Goal: Task Accomplishment & Management: Use online tool/utility

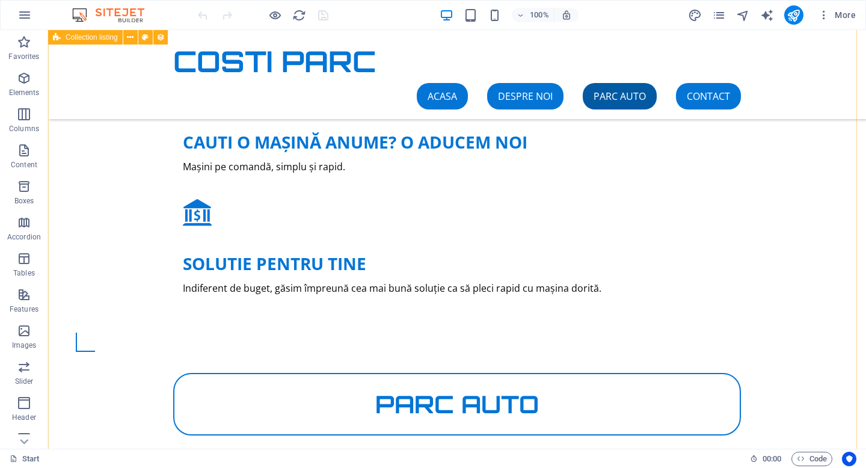
scroll to position [1528, 0]
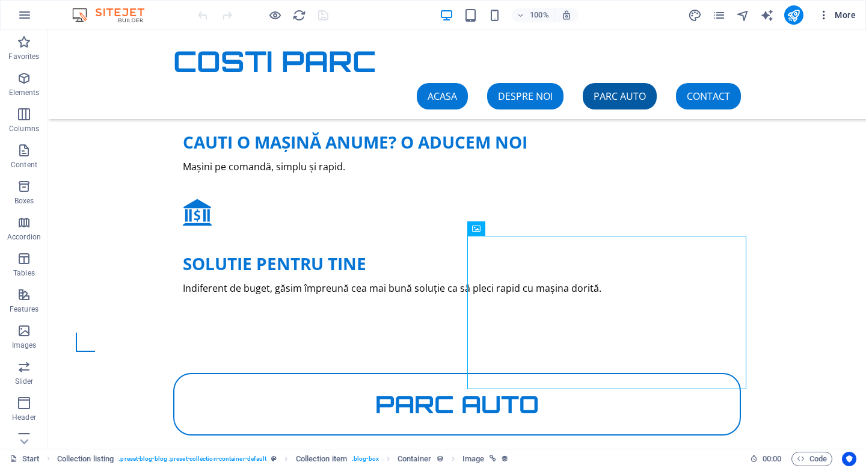
click at [835, 17] on span "More" at bounding box center [837, 15] width 38 height 12
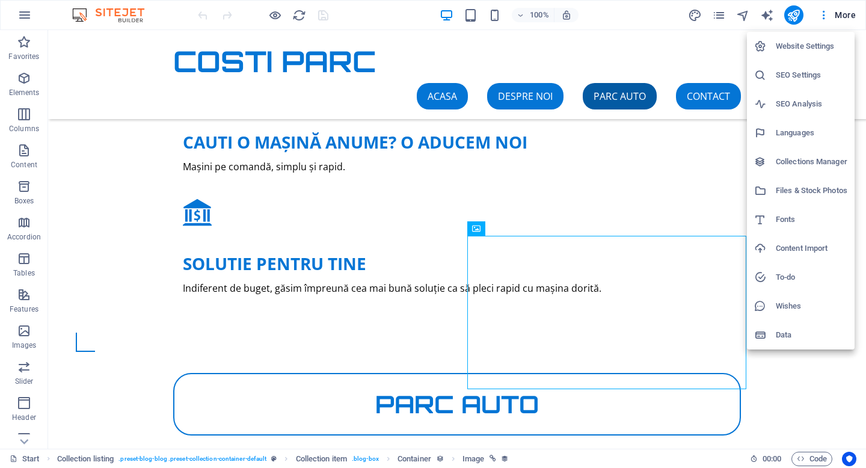
click at [805, 159] on h6 "Collections Manager" at bounding box center [812, 162] width 72 height 14
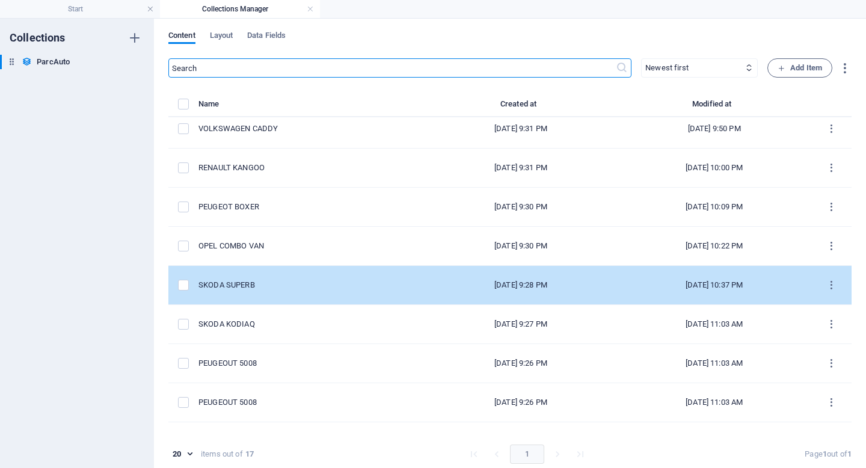
scroll to position [18, 0]
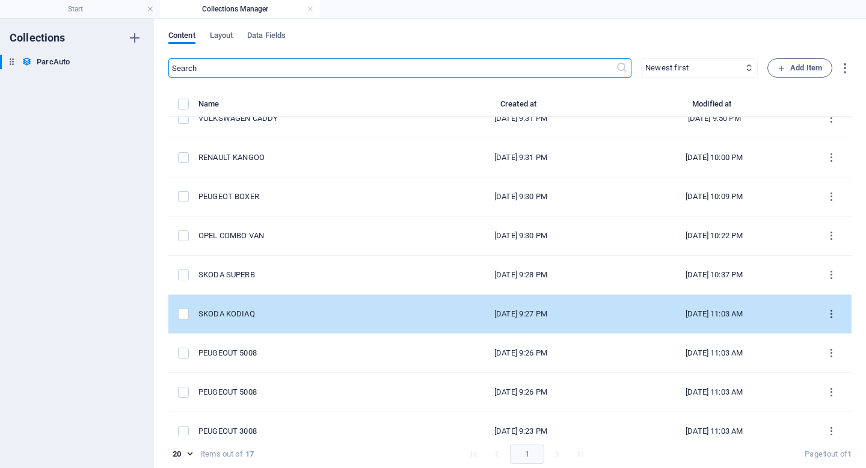
click at [828, 315] on icon "items list" at bounding box center [831, 314] width 11 height 11
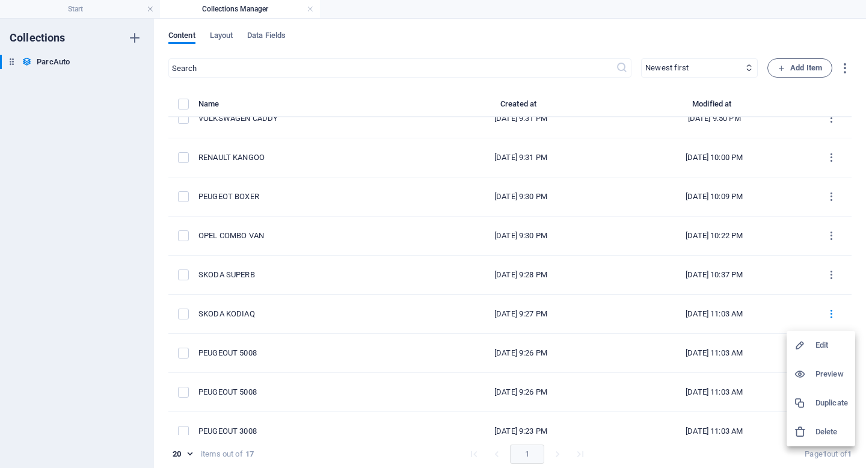
click at [816, 336] on li "Edit" at bounding box center [821, 345] width 69 height 29
select select "Benzina"
select select "Integrala"
select select "Automata"
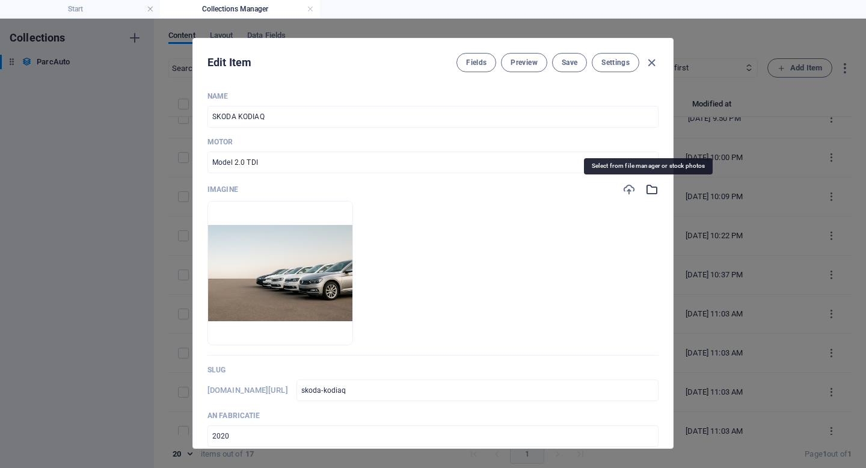
click at [647, 191] on icon "button" at bounding box center [651, 189] width 13 height 13
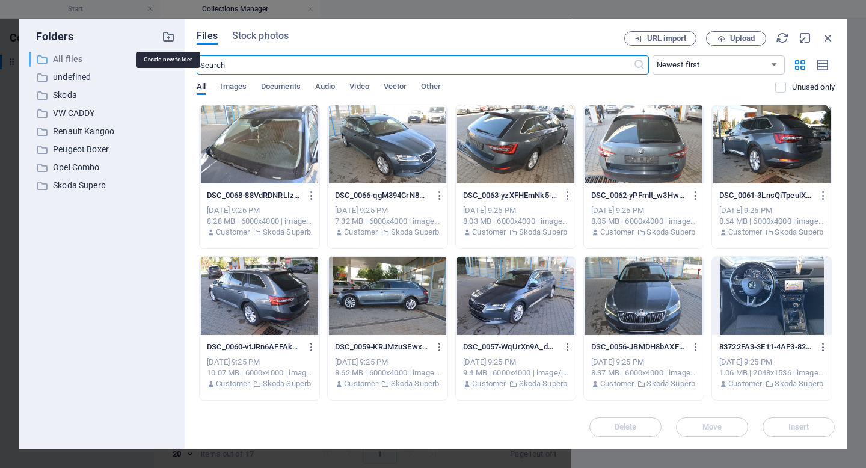
drag, startPoint x: 166, startPoint y: 40, endPoint x: 170, endPoint y: 55, distance: 16.2
click at [166, 40] on icon "button" at bounding box center [168, 36] width 13 height 13
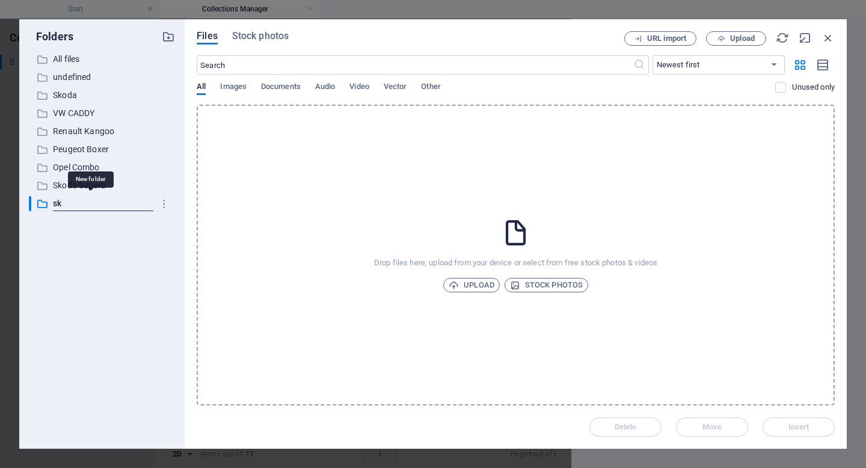
type input "s"
type input "Skoda Kodiaq"
click at [722, 41] on icon "button" at bounding box center [722, 39] width 8 height 8
click at [750, 33] on button "Upload" at bounding box center [736, 38] width 60 height 14
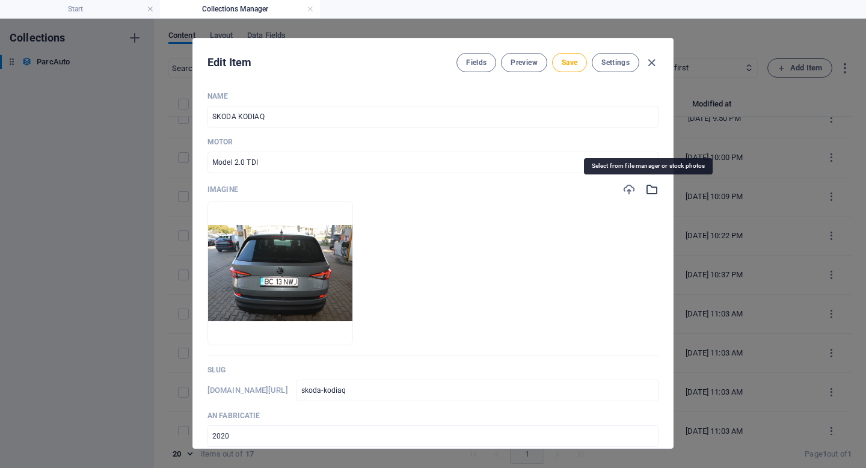
click at [645, 191] on icon "button" at bounding box center [651, 189] width 13 height 13
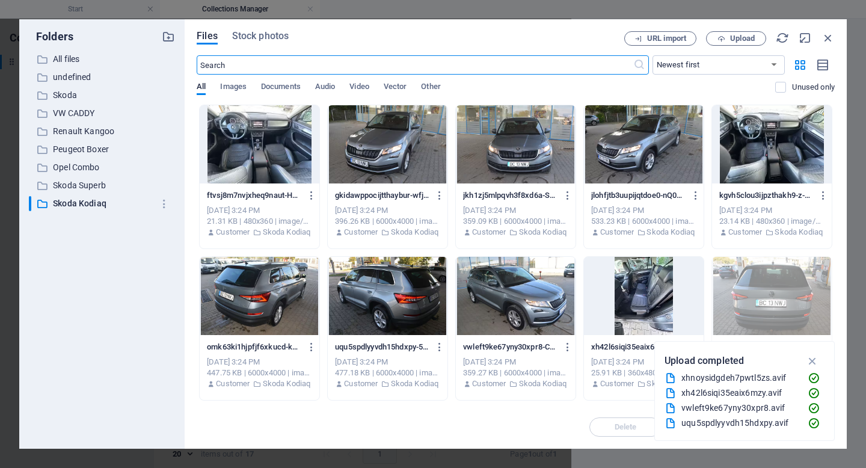
click at [520, 154] on div at bounding box center [516, 144] width 120 height 78
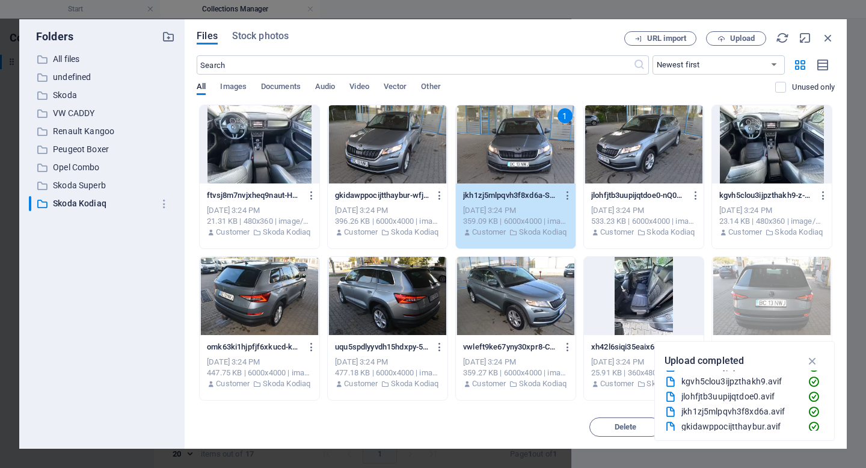
scroll to position [90, 0]
click at [816, 362] on icon "button" at bounding box center [813, 360] width 14 height 13
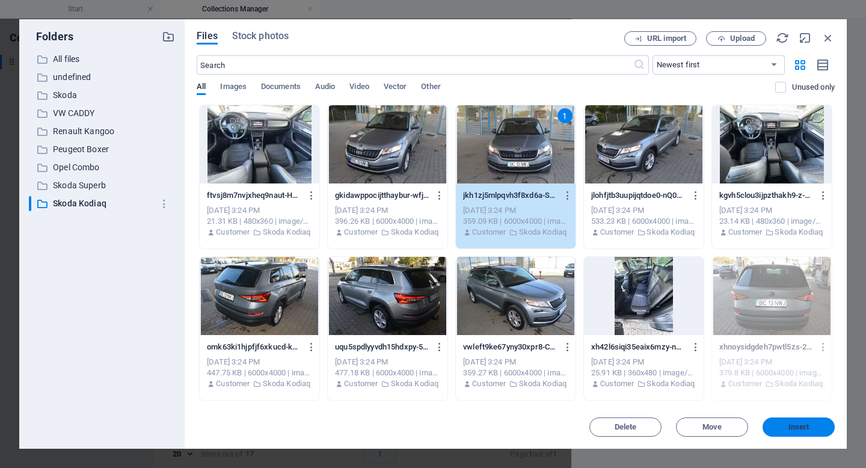
click at [804, 431] on span "Insert" at bounding box center [799, 427] width 21 height 7
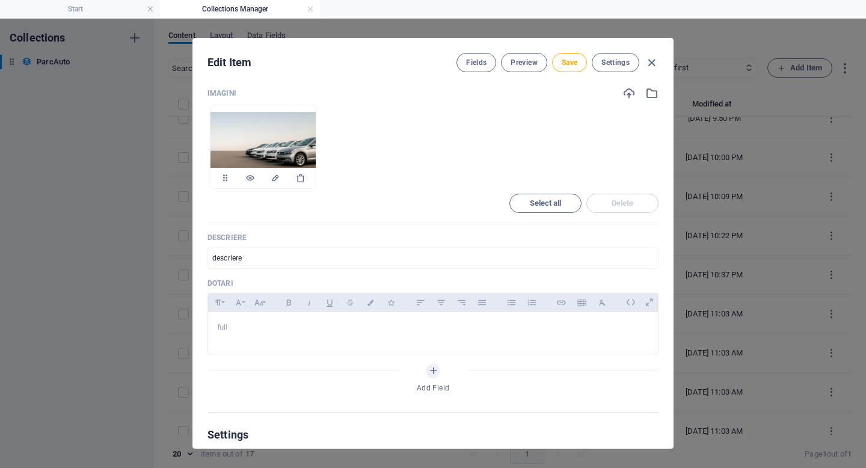
scroll to position [701, 0]
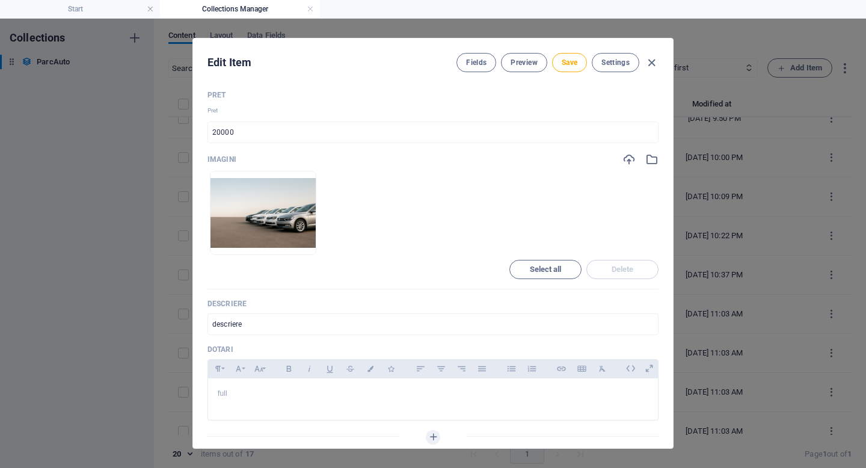
click at [655, 159] on div "Name SKODA KODIAQ ​ Motor Model 2.0 TDI ​ Imagine Drop files here to upload the…" at bounding box center [433, 265] width 480 height 366
click at [653, 161] on icon "button" at bounding box center [651, 159] width 13 height 13
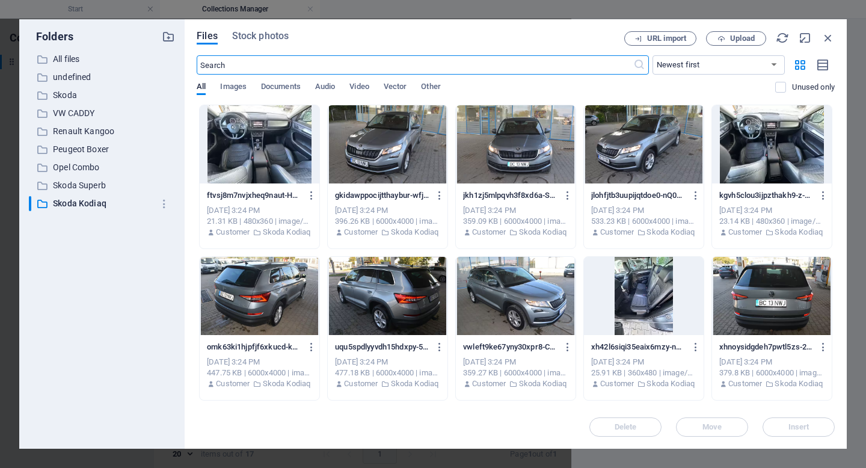
click at [282, 148] on div at bounding box center [260, 144] width 120 height 78
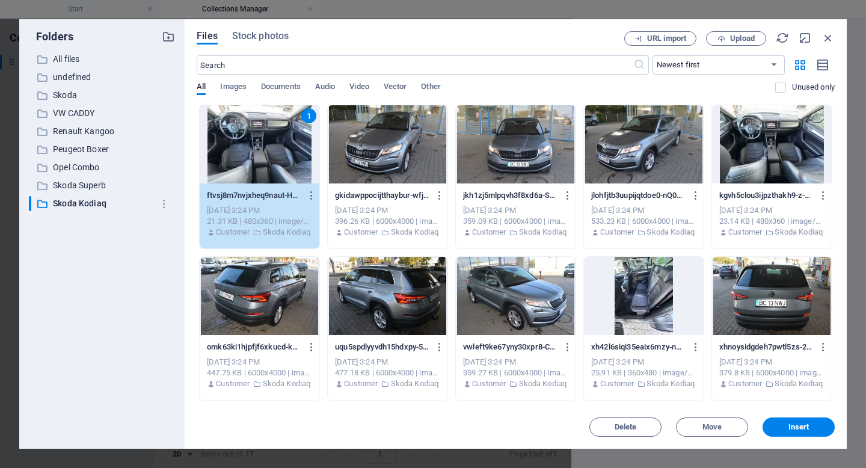
click at [744, 284] on div at bounding box center [772, 296] width 120 height 78
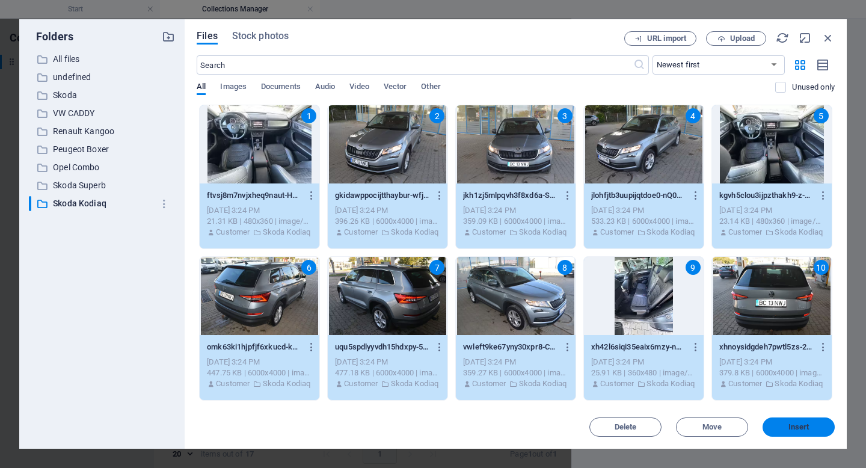
click at [802, 424] on span "Insert" at bounding box center [799, 427] width 21 height 7
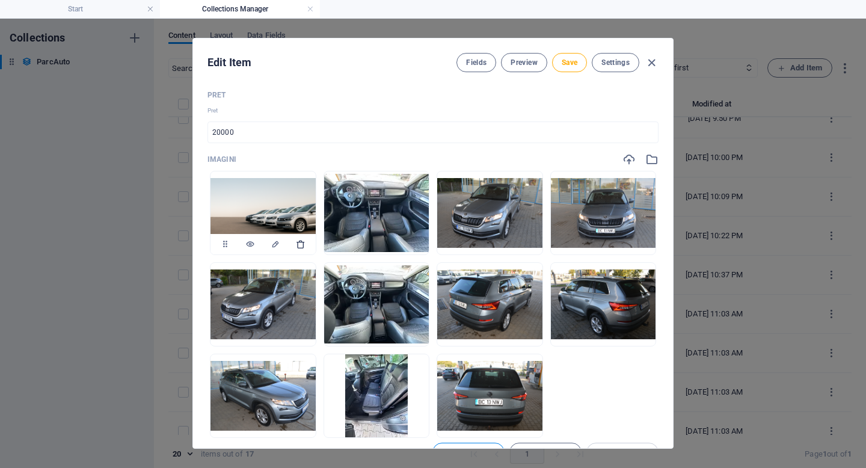
click at [298, 240] on icon "button" at bounding box center [301, 244] width 10 height 10
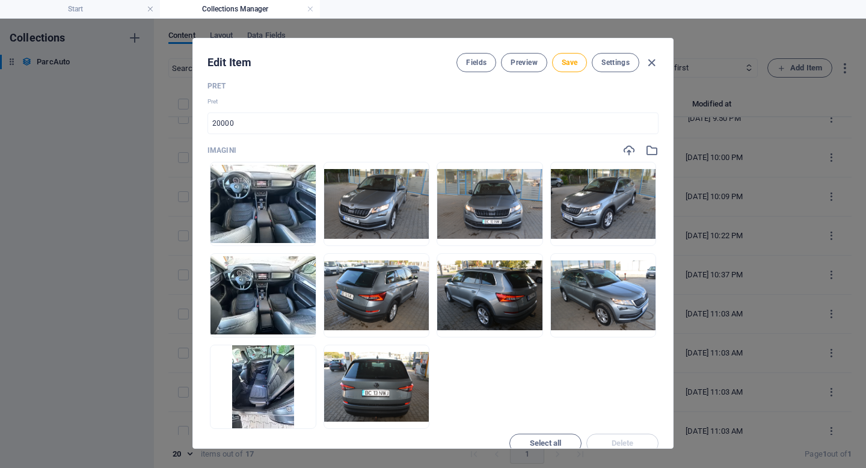
scroll to position [722, 0]
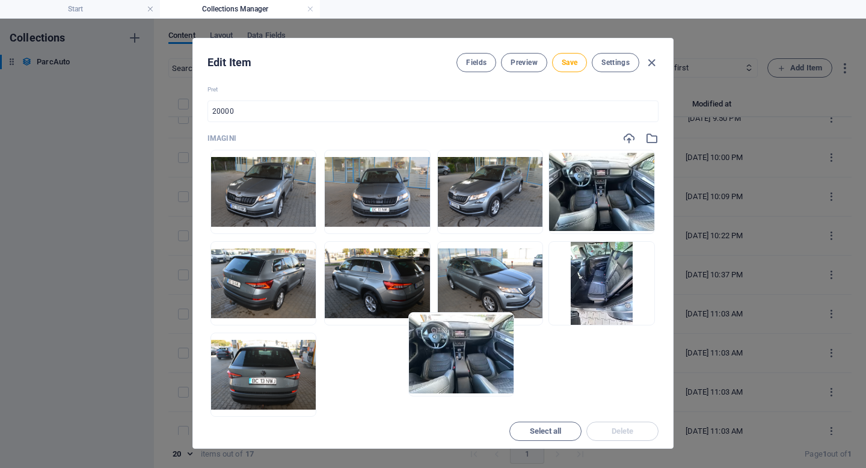
drag, startPoint x: 268, startPoint y: 204, endPoint x: 479, endPoint y: 374, distance: 271.3
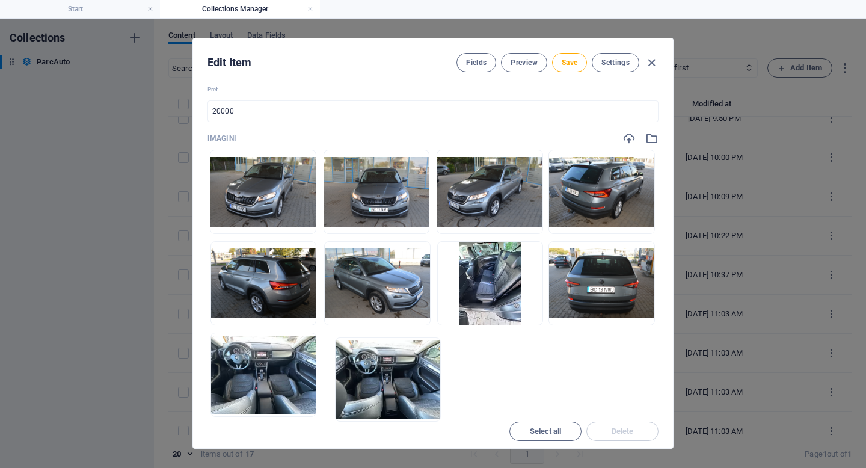
drag, startPoint x: 602, startPoint y: 194, endPoint x: 378, endPoint y: 404, distance: 306.9
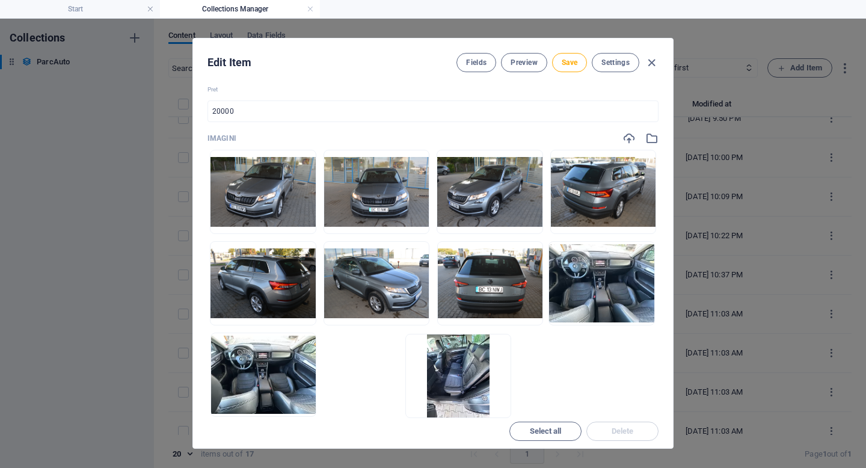
drag, startPoint x: 484, startPoint y: 270, endPoint x: 454, endPoint y: 381, distance: 114.9
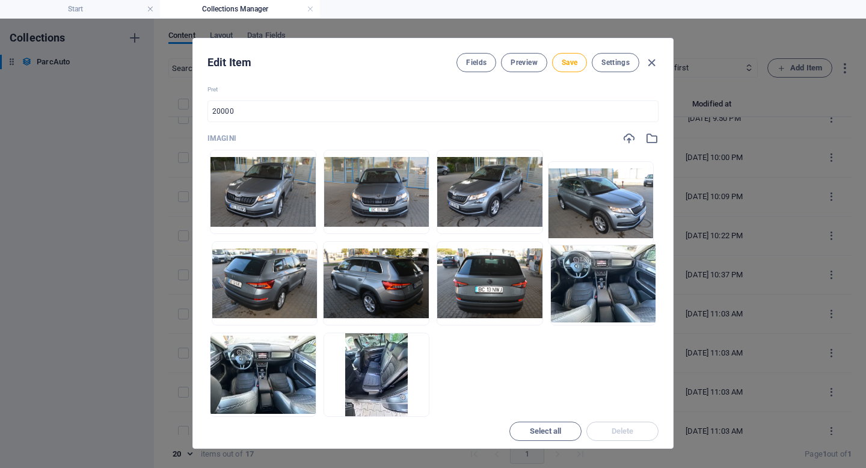
drag, startPoint x: 382, startPoint y: 282, endPoint x: 617, endPoint y: 193, distance: 251.5
click at [617, 193] on ul "Drop files here to upload them instantly" at bounding box center [433, 283] width 451 height 267
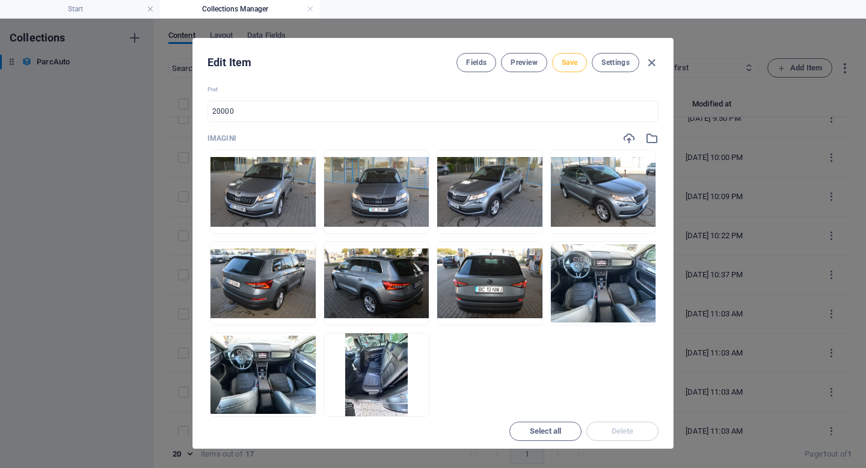
click at [578, 57] on button "Save" at bounding box center [569, 62] width 35 height 19
click at [651, 65] on icon "button" at bounding box center [652, 63] width 14 height 14
type input "skoda-kodiaq"
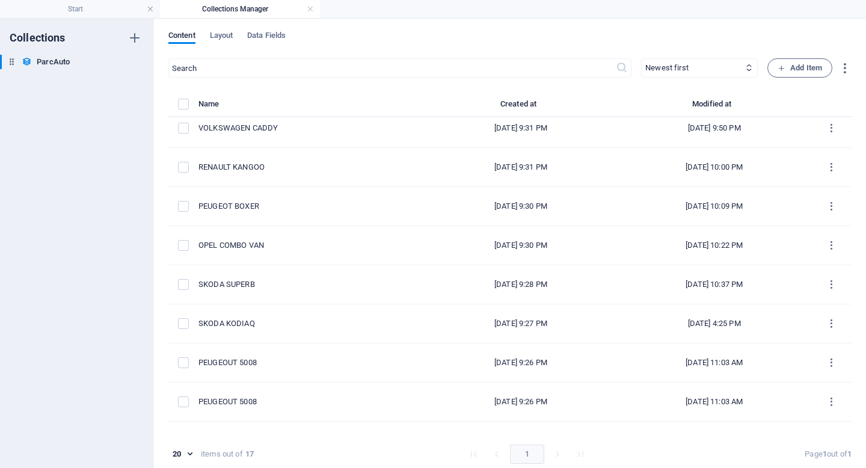
scroll to position [0, 0]
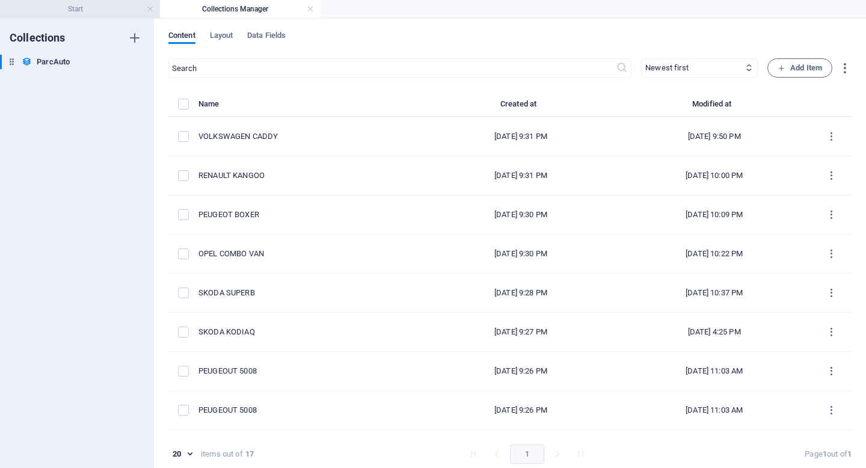
click at [85, 13] on h4 "Start" at bounding box center [80, 8] width 160 height 13
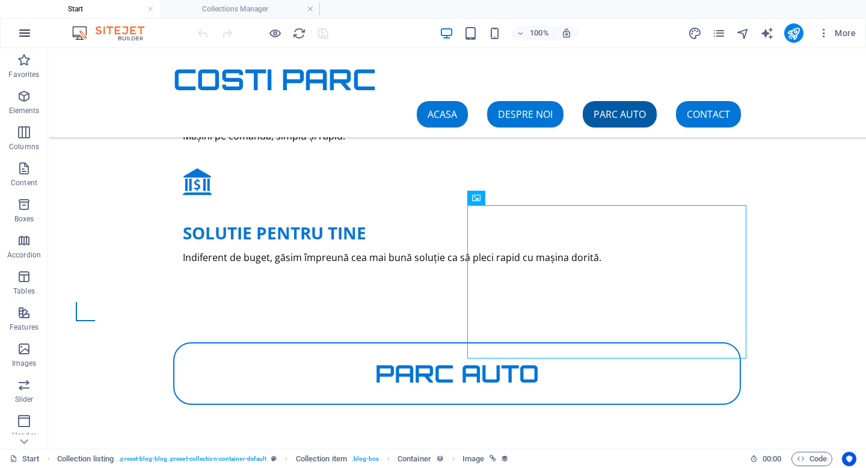
click at [31, 32] on icon "button" at bounding box center [24, 33] width 14 height 14
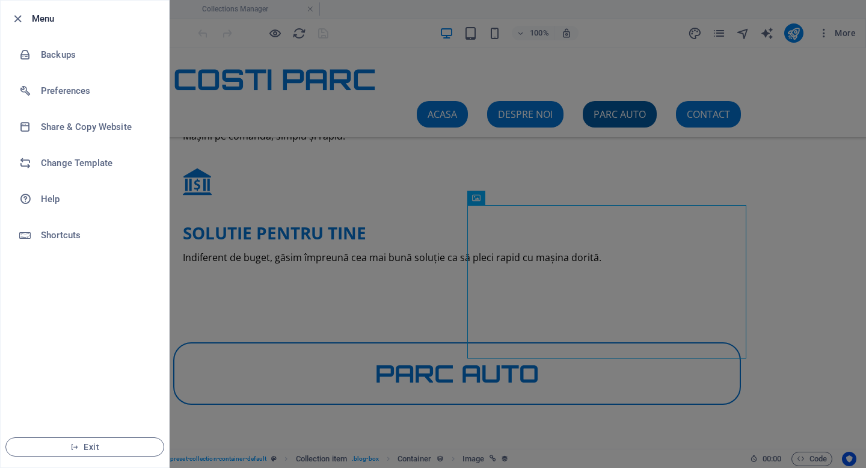
click at [52, 16] on h6 "Menu" at bounding box center [96, 18] width 128 height 14
click at [418, 215] on div at bounding box center [433, 234] width 866 height 468
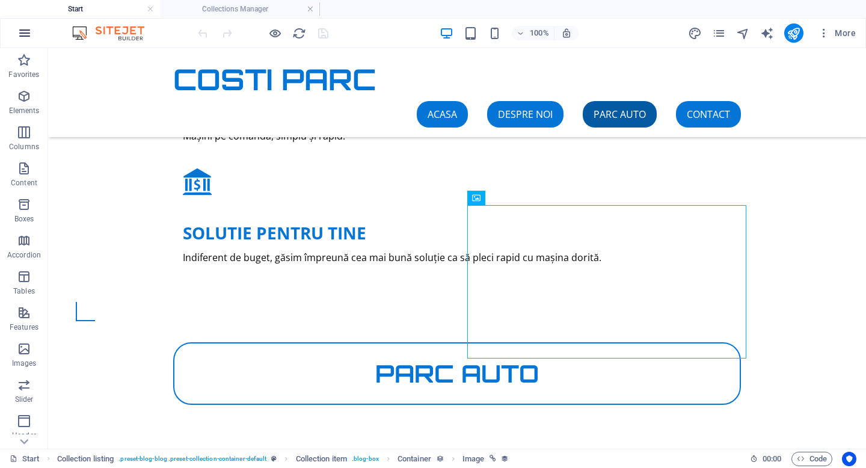
click at [31, 33] on icon "button" at bounding box center [24, 33] width 14 height 14
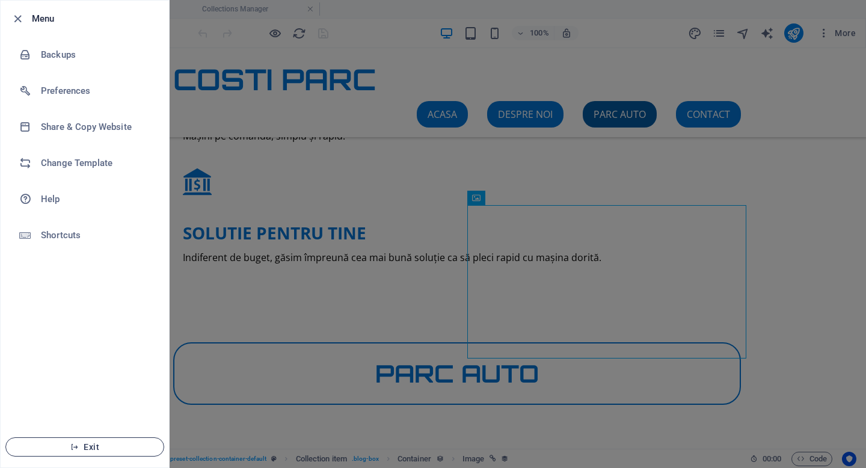
click at [110, 449] on span "Exit" at bounding box center [85, 447] width 138 height 10
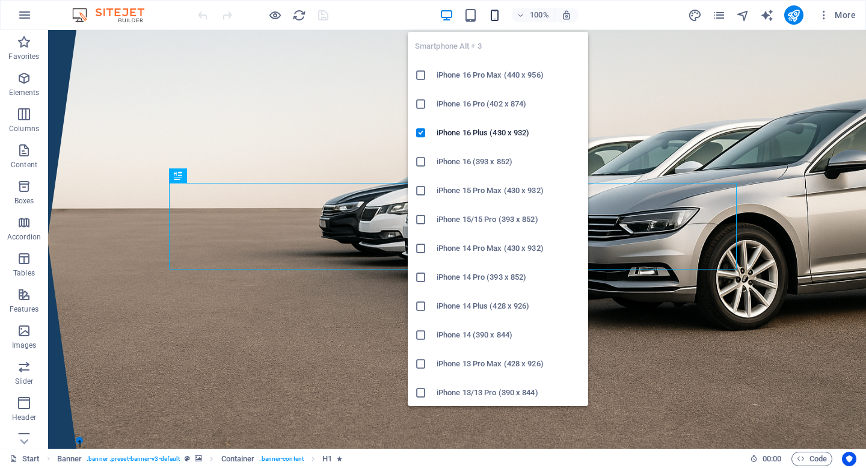
click at [496, 17] on icon "button" at bounding box center [495, 15] width 14 height 14
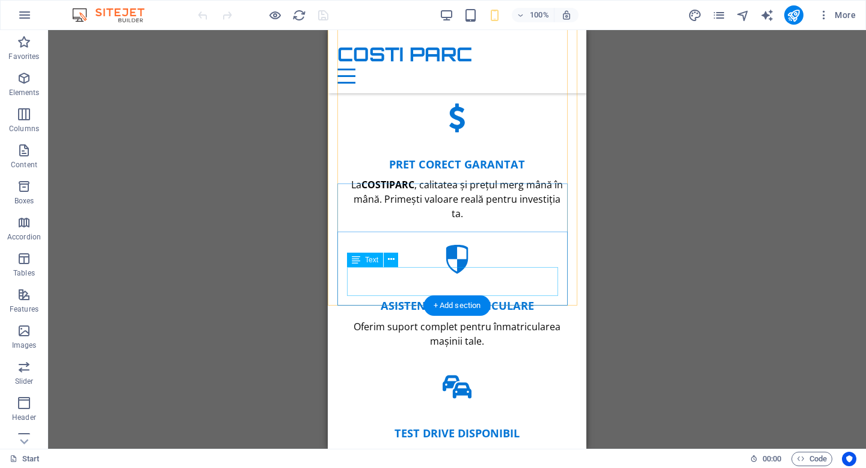
scroll to position [1542, 0]
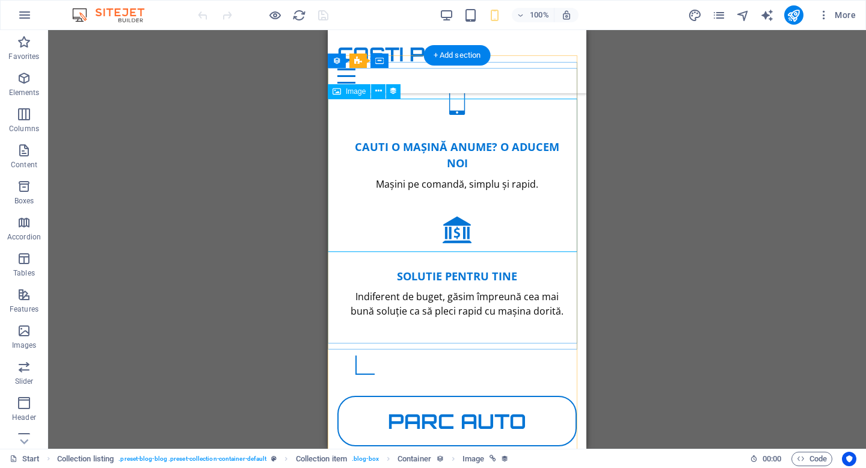
select select "px"
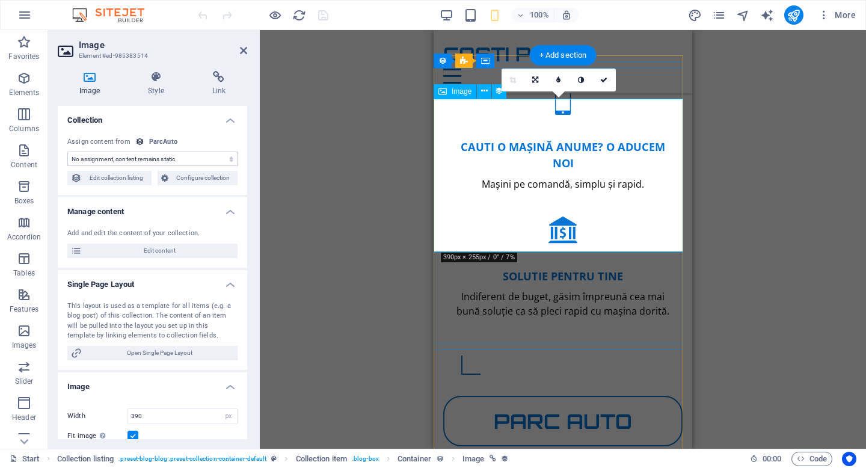
select select "imagine"
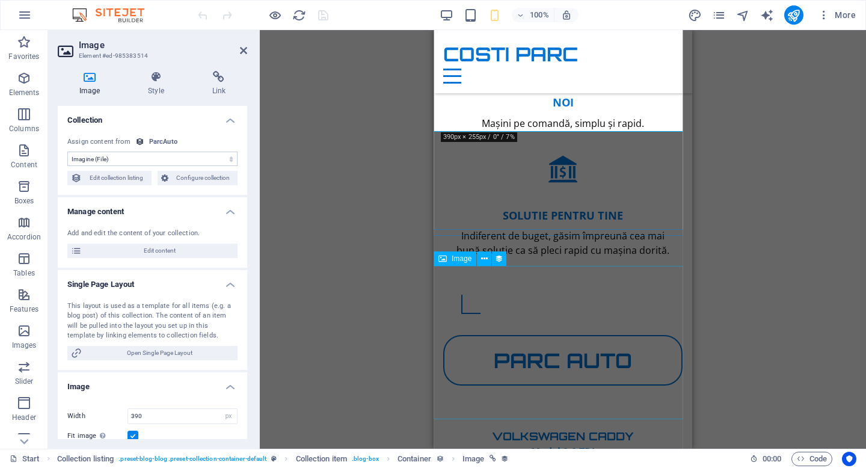
scroll to position [1511, 0]
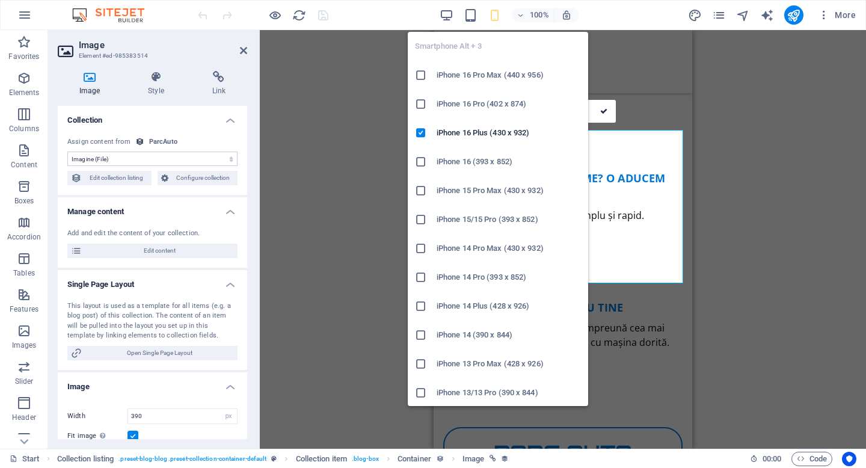
click at [497, 271] on h6 "iPhone 14 Pro (393 x 852)" at bounding box center [509, 277] width 144 height 14
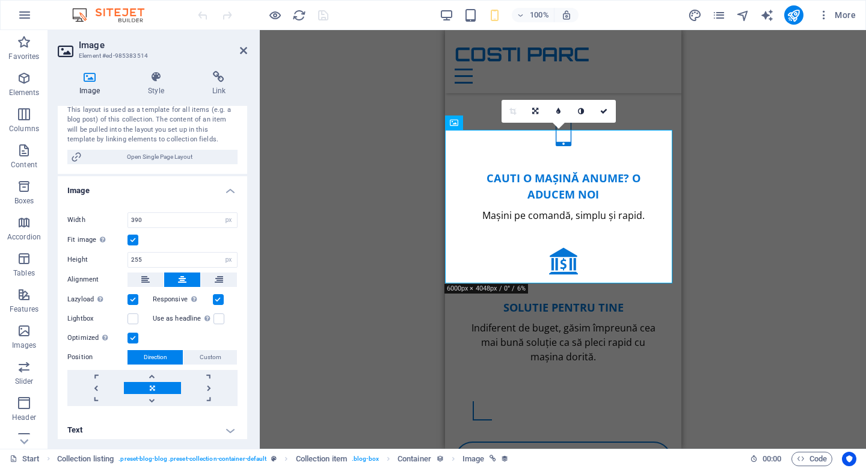
scroll to position [271, 0]
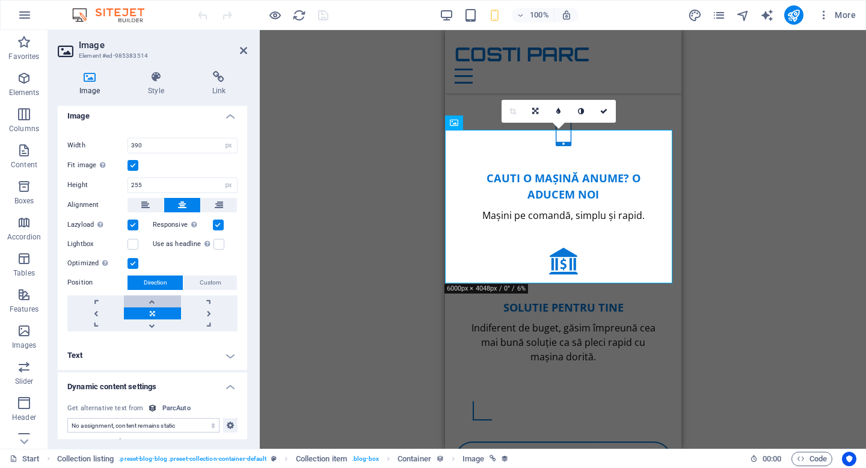
click at [155, 302] on link at bounding box center [152, 301] width 57 height 12
click at [154, 327] on link at bounding box center [152, 325] width 57 height 12
click at [153, 312] on link at bounding box center [152, 313] width 57 height 12
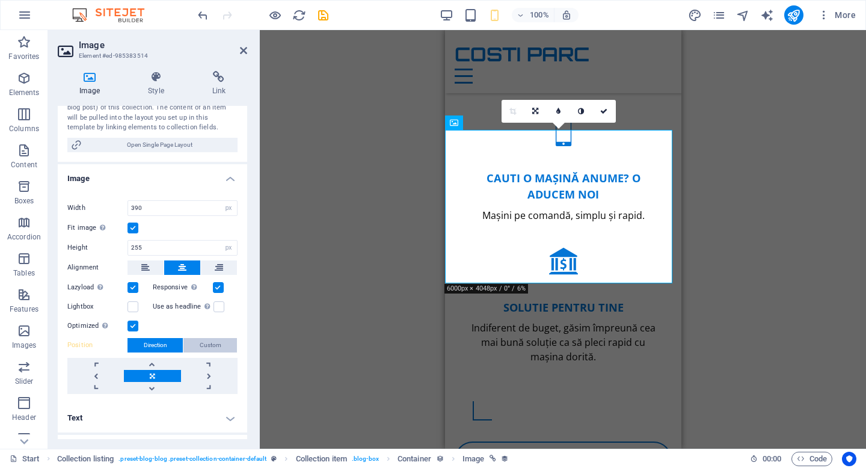
scroll to position [206, 0]
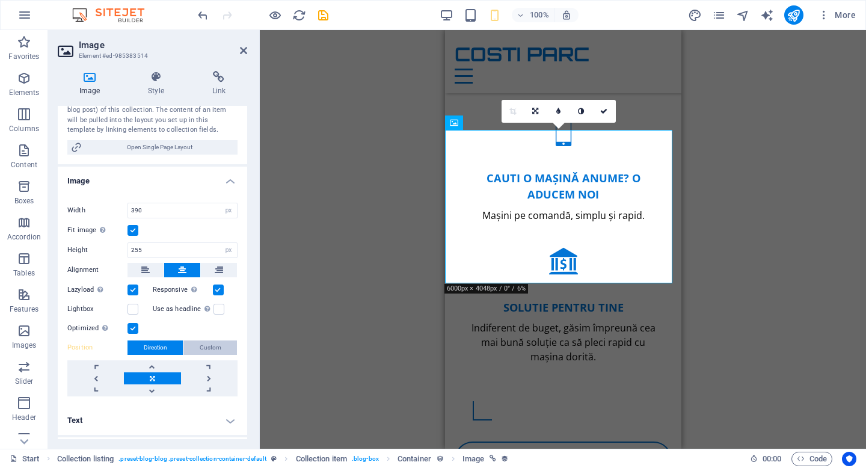
click at [205, 344] on span "Custom" at bounding box center [211, 347] width 22 height 14
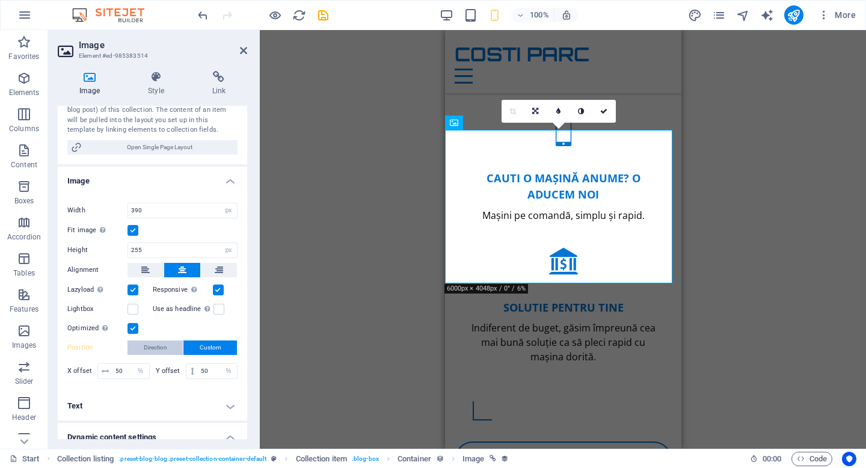
click at [169, 345] on button "Direction" at bounding box center [155, 347] width 55 height 14
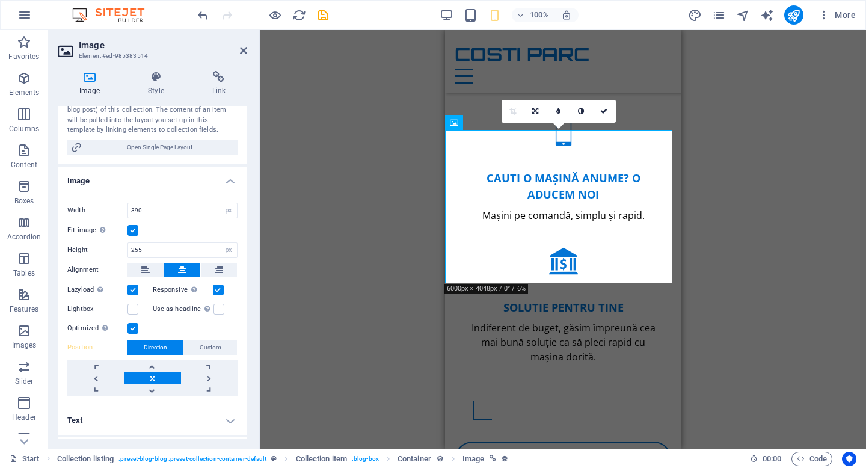
click at [135, 230] on label at bounding box center [133, 230] width 11 height 11
click at [0, 0] on input "Fit image Automatically fit image to a fixed width and height" at bounding box center [0, 0] width 0 height 0
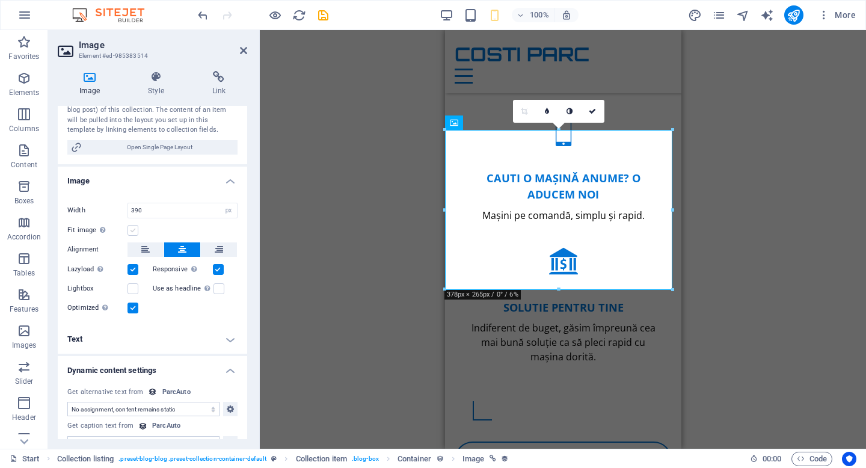
click at [135, 230] on label at bounding box center [133, 230] width 11 height 11
click at [0, 0] on input "Fit image Automatically fit image to a fixed width and height" at bounding box center [0, 0] width 0 height 0
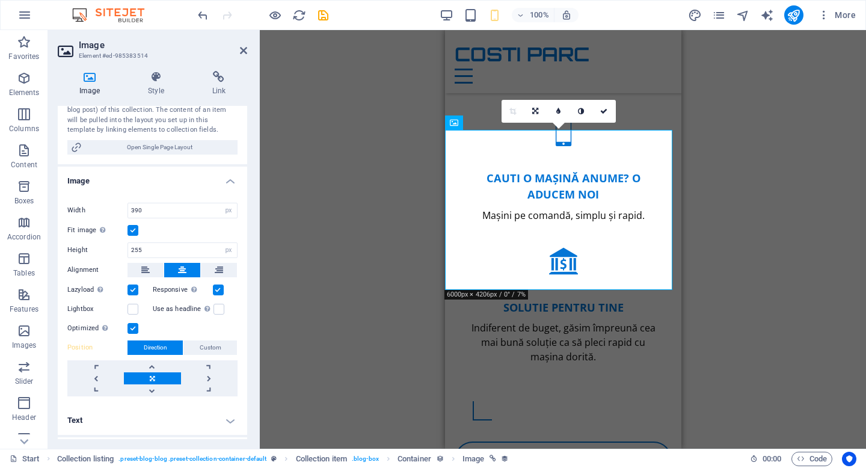
click at [135, 230] on label at bounding box center [133, 230] width 11 height 11
click at [0, 0] on input "Fit image Automatically fit image to a fixed width and height" at bounding box center [0, 0] width 0 height 0
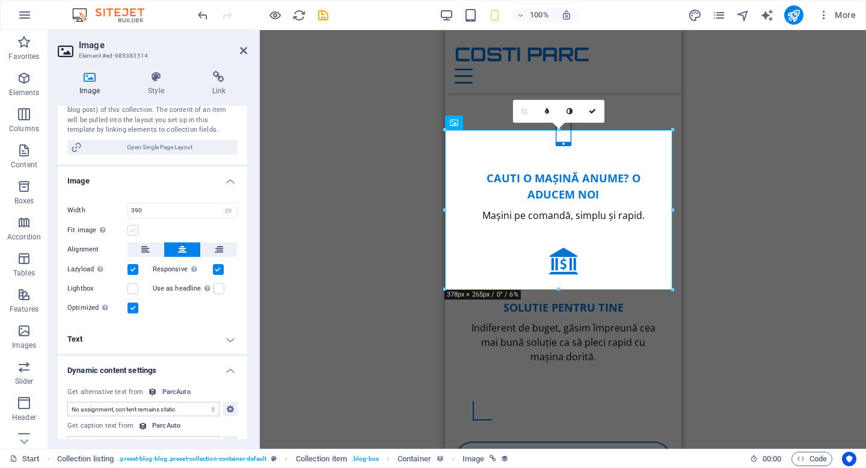
click at [135, 229] on label at bounding box center [133, 230] width 11 height 11
click at [0, 0] on input "Fit image Automatically fit image to a fixed width and height" at bounding box center [0, 0] width 0 height 0
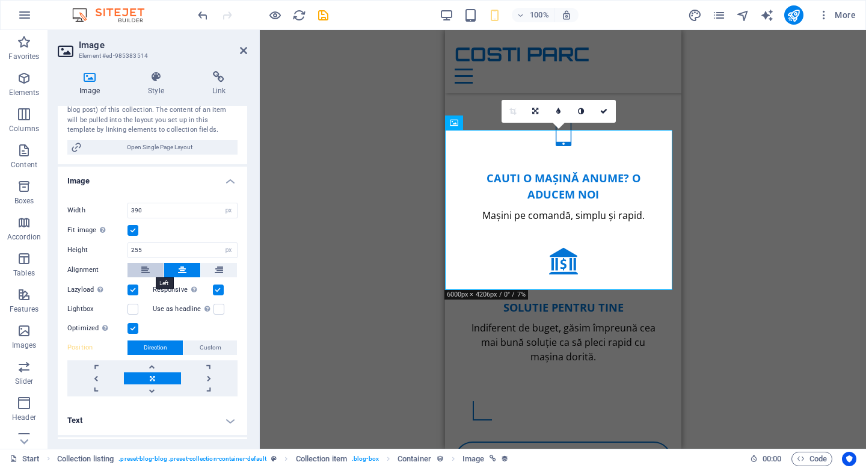
click at [145, 270] on icon at bounding box center [145, 270] width 8 height 14
click at [173, 268] on button at bounding box center [182, 270] width 36 height 14
click at [215, 268] on icon at bounding box center [219, 270] width 8 height 14
click at [185, 268] on icon at bounding box center [182, 270] width 8 height 14
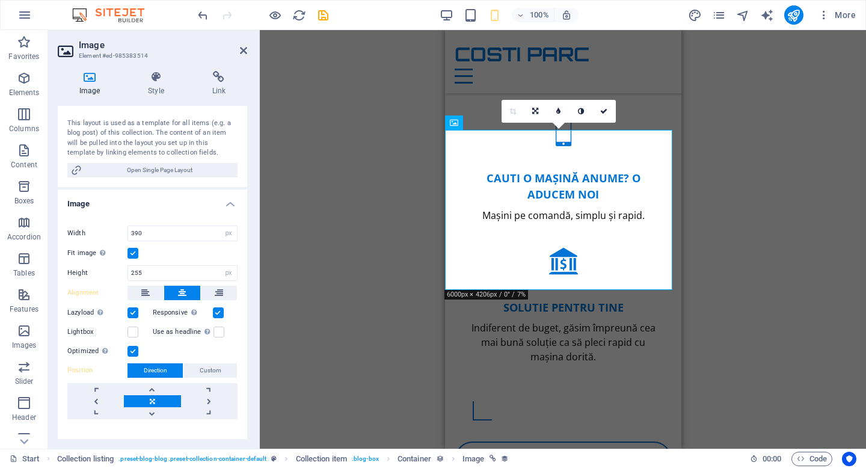
click at [227, 203] on h4 "Image" at bounding box center [152, 200] width 189 height 22
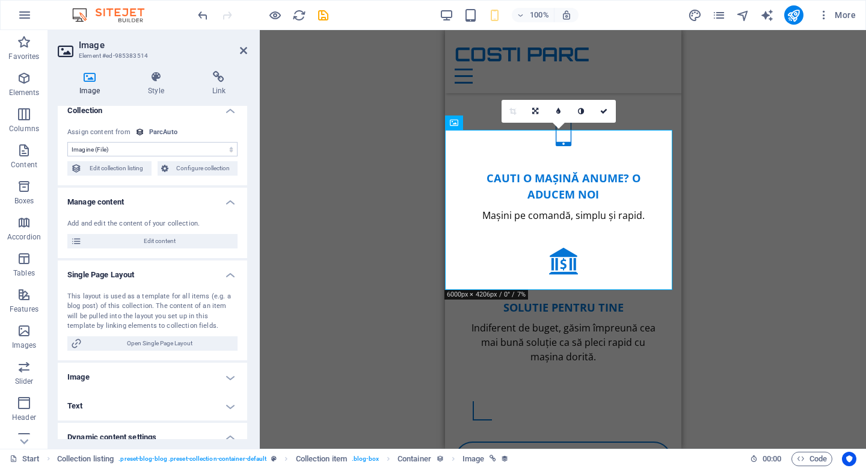
scroll to position [8, 0]
click at [167, 83] on h4 "Style" at bounding box center [158, 83] width 64 height 25
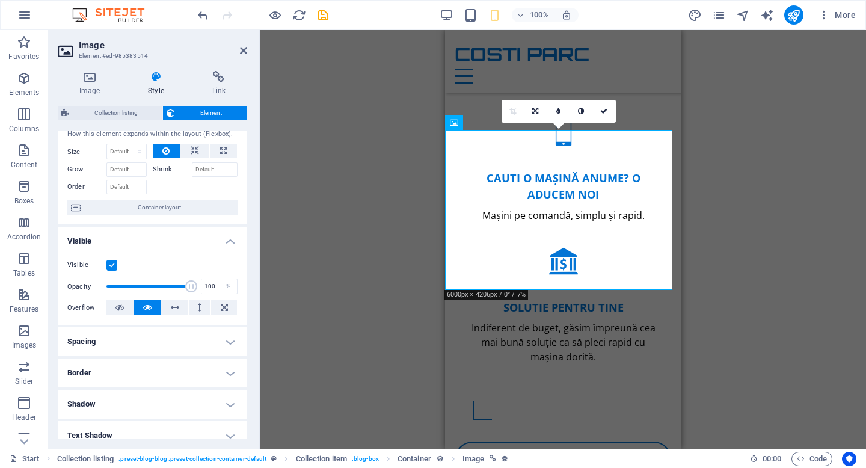
scroll to position [0, 0]
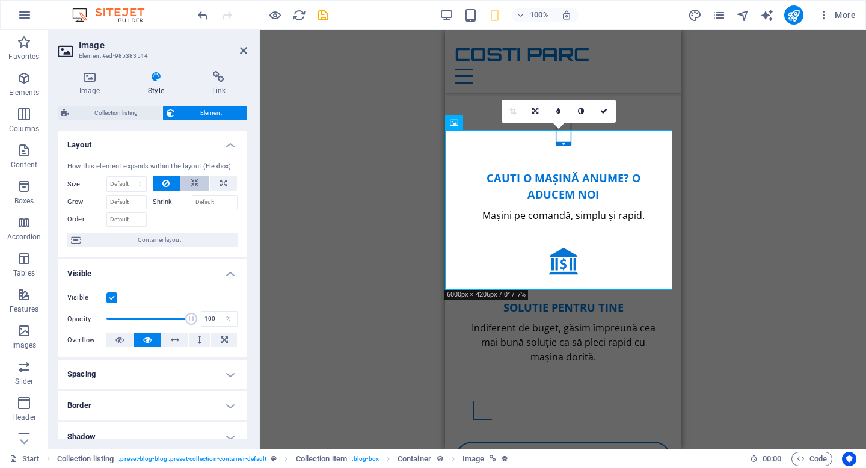
click at [194, 183] on icon at bounding box center [195, 183] width 8 height 14
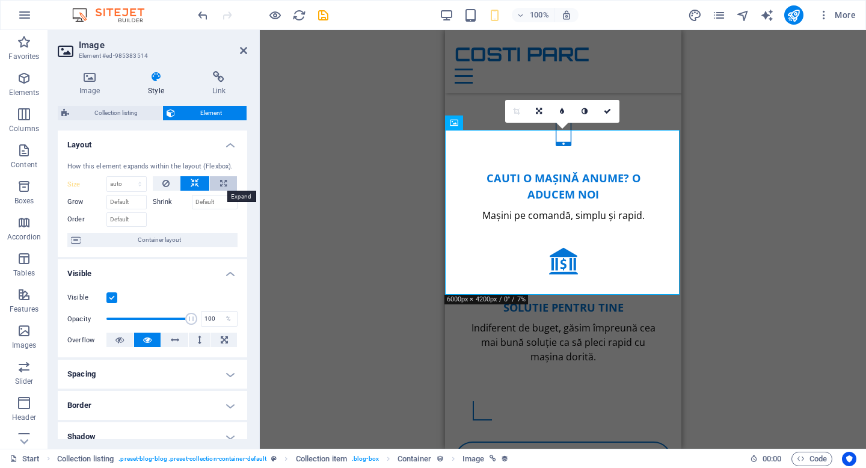
click at [214, 183] on button at bounding box center [223, 183] width 27 height 14
type input "100"
select select "%"
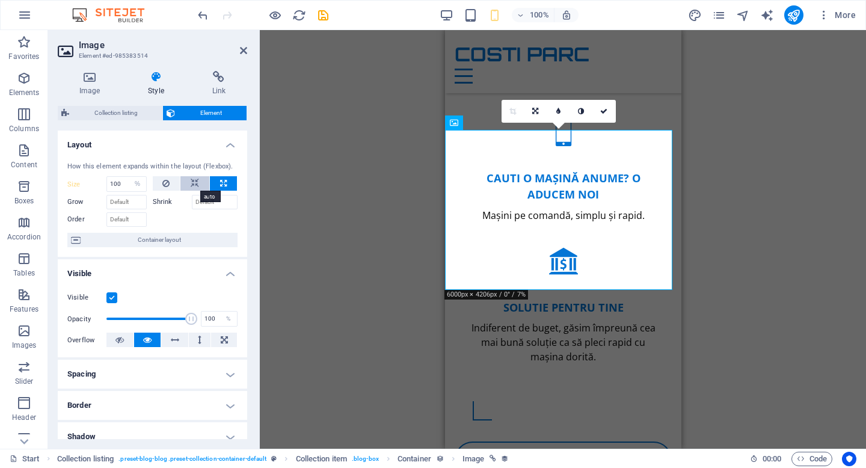
click at [199, 183] on button at bounding box center [194, 183] width 29 height 14
select select "DISABLED_OPTION_VALUE"
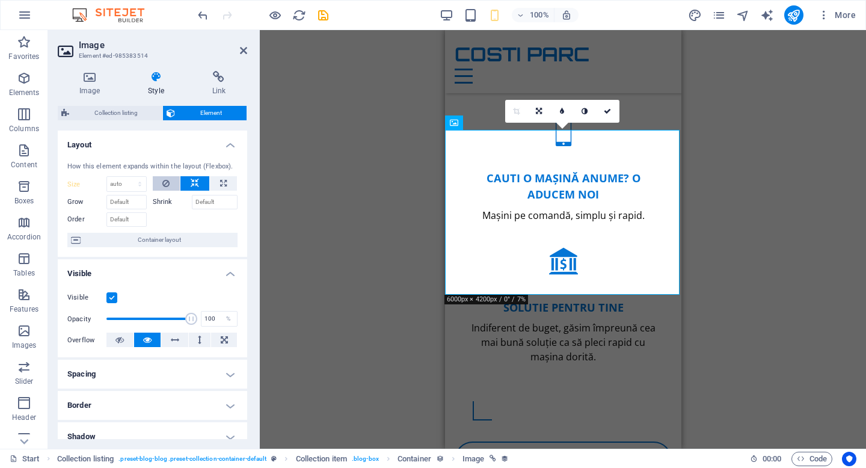
click at [178, 183] on button at bounding box center [167, 183] width 28 height 14
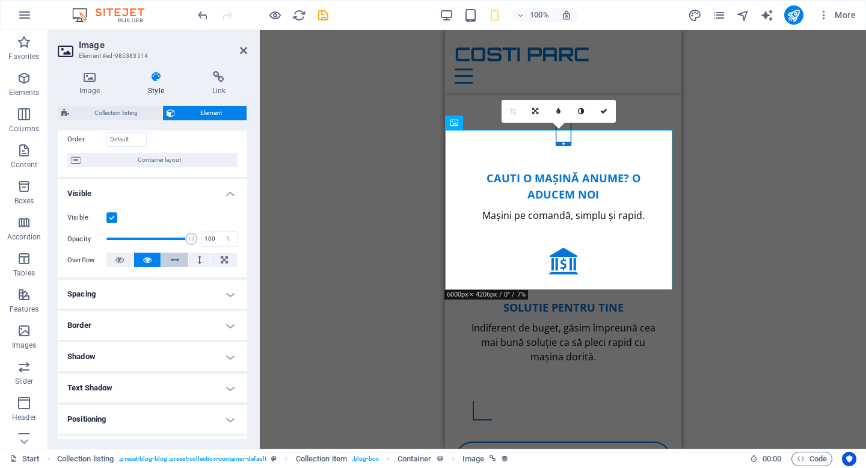
scroll to position [81, 0]
click at [168, 262] on button at bounding box center [174, 259] width 27 height 14
click at [147, 261] on icon at bounding box center [147, 259] width 8 height 14
click at [228, 297] on h4 "Spacing" at bounding box center [152, 293] width 189 height 29
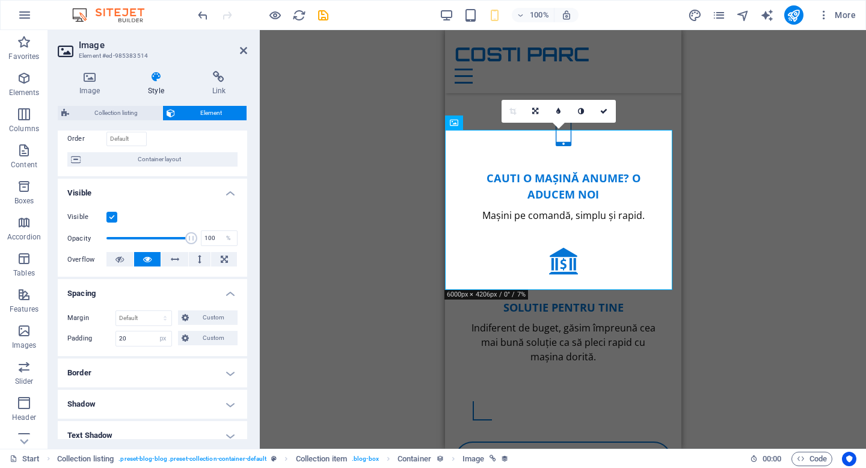
click at [227, 294] on h4 "Spacing" at bounding box center [152, 290] width 189 height 22
click at [220, 326] on h4 "Border" at bounding box center [152, 324] width 189 height 29
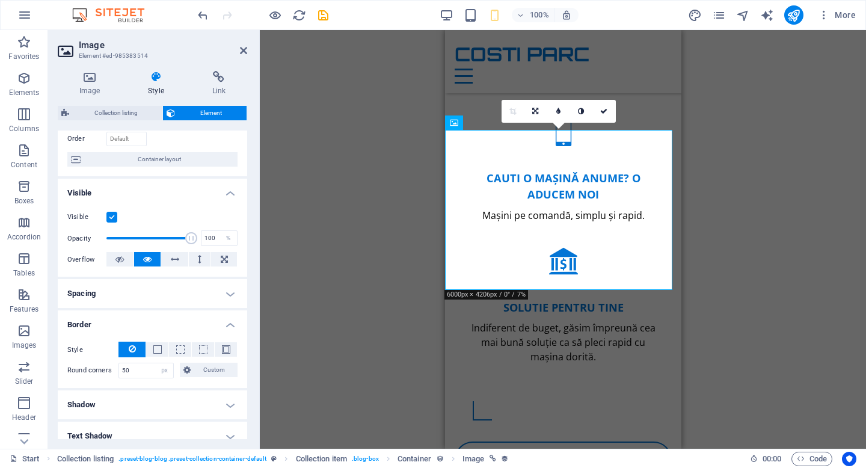
click at [226, 323] on h4 "Border" at bounding box center [152, 321] width 189 height 22
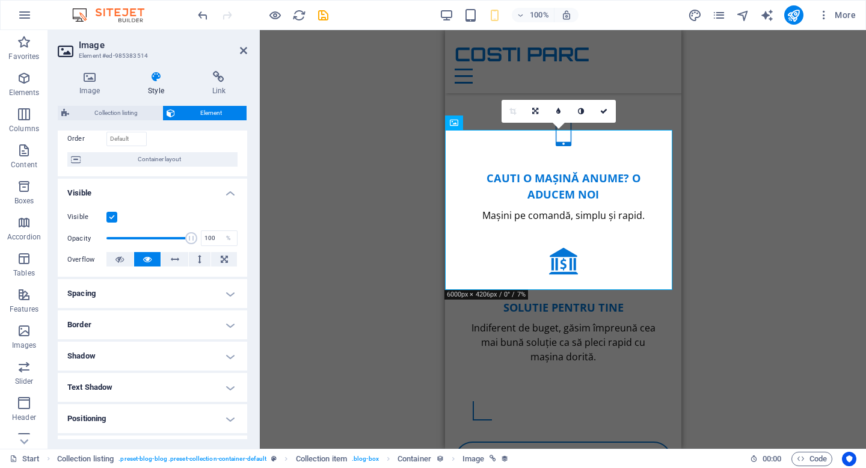
click at [241, 57] on header "Image Element #ed-985383514" at bounding box center [152, 45] width 189 height 31
click at [245, 50] on icon at bounding box center [243, 51] width 7 height 10
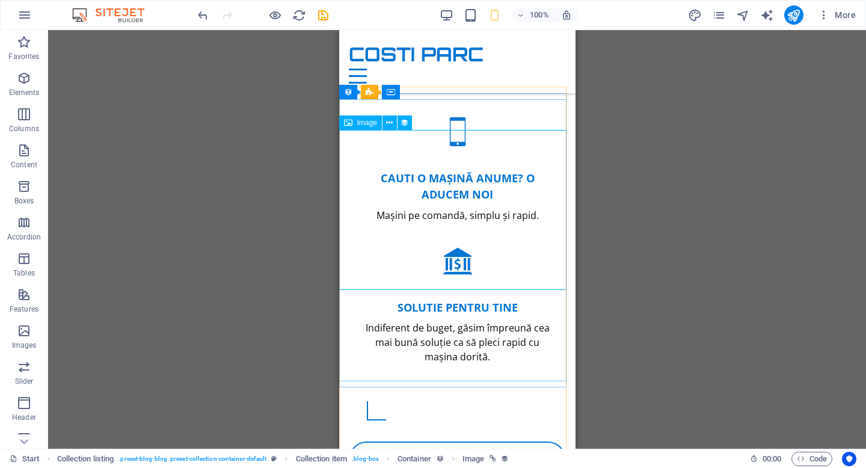
click at [369, 124] on span "Image" at bounding box center [367, 122] width 20 height 7
click at [385, 123] on button at bounding box center [390, 123] width 14 height 14
